Goal: Navigation & Orientation: Find specific page/section

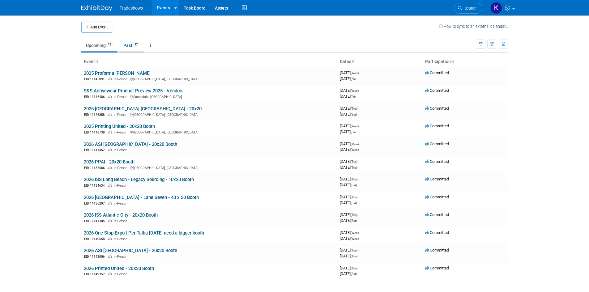
click at [121, 44] on link "Past 37" at bounding box center [131, 46] width 25 height 12
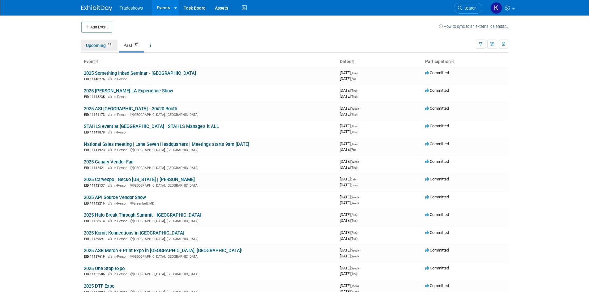
drag, startPoint x: 92, startPoint y: 46, endPoint x: 169, endPoint y: 58, distance: 78.5
click at [92, 46] on link "Upcoming 12" at bounding box center [99, 46] width 36 height 12
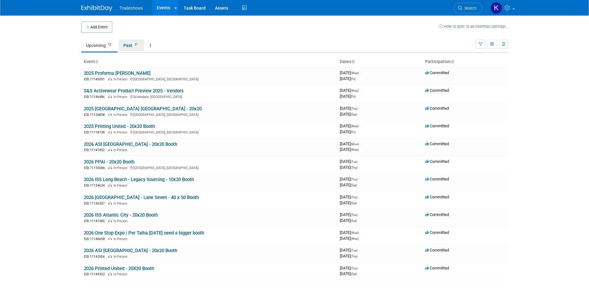
drag, startPoint x: 135, startPoint y: 47, endPoint x: 140, endPoint y: 47, distance: 4.9
click at [135, 47] on link "Past 37" at bounding box center [131, 46] width 25 height 12
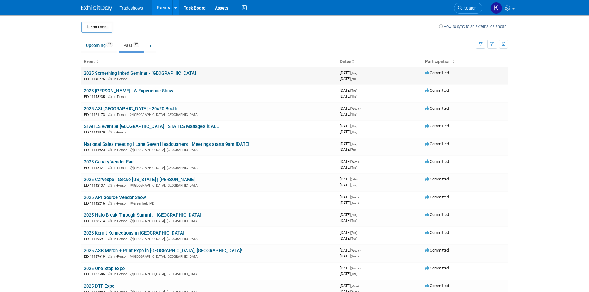
click at [111, 75] on link "2025 Something Inked Seminar - [GEOGRAPHIC_DATA]" at bounding box center [140, 74] width 112 height 6
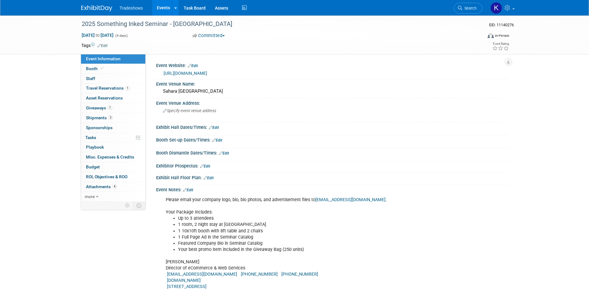
drag, startPoint x: 95, startPoint y: 8, endPoint x: 151, endPoint y: 7, distance: 56.0
click at [95, 8] on img at bounding box center [96, 8] width 31 height 6
